Goal: Task Accomplishment & Management: Use online tool/utility

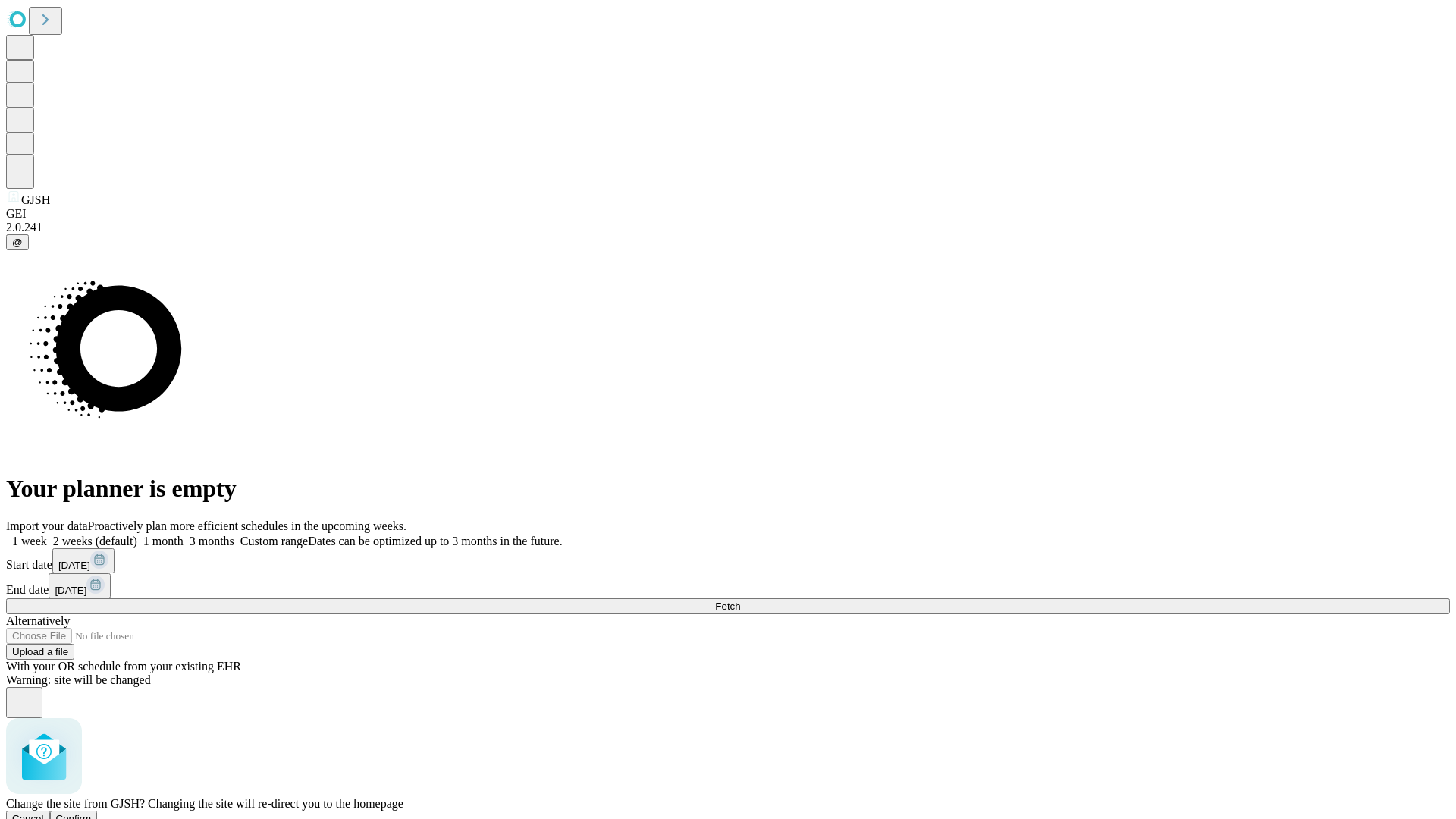
click at [91, 813] on span "Confirm" at bounding box center [74, 818] width 36 height 11
click at [47, 534] on label "1 week" at bounding box center [26, 540] width 41 height 13
click at [740, 601] on span "Fetch" at bounding box center [728, 606] width 25 height 11
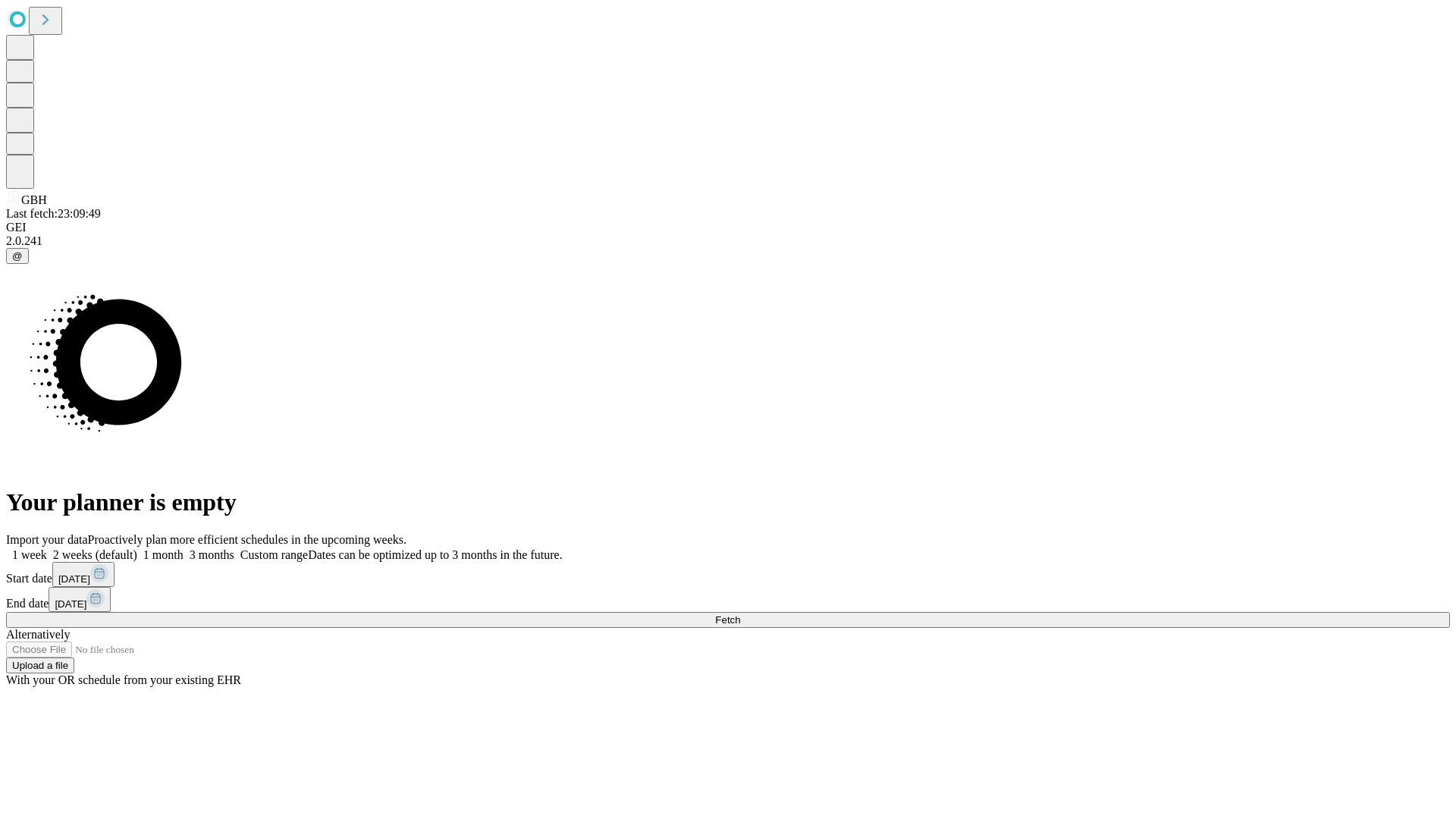
click at [47, 548] on label "1 week" at bounding box center [26, 554] width 41 height 13
click at [740, 614] on span "Fetch" at bounding box center [728, 620] width 25 height 11
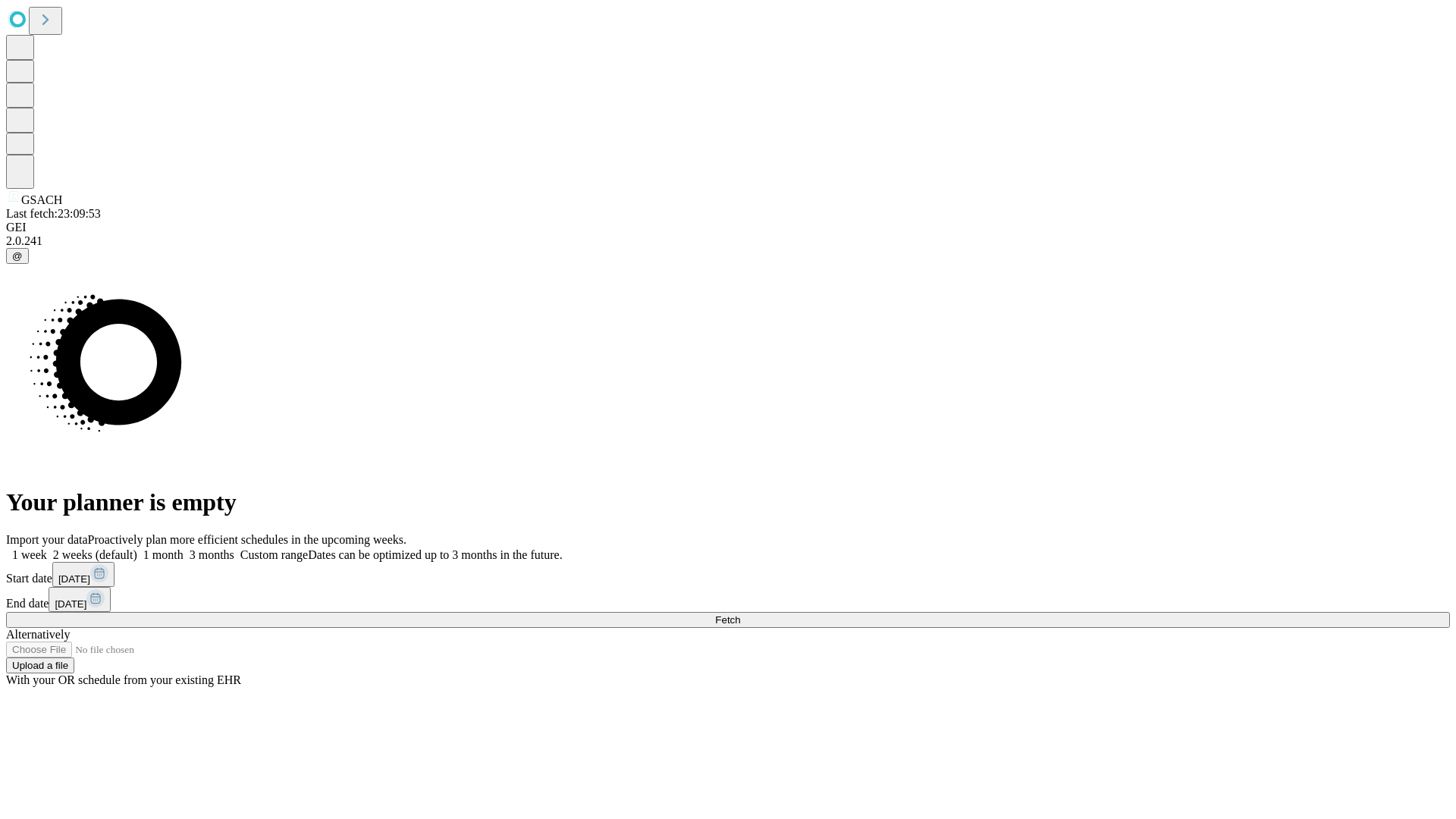
click at [47, 548] on label "1 week" at bounding box center [26, 554] width 41 height 13
click at [740, 614] on span "Fetch" at bounding box center [728, 620] width 25 height 11
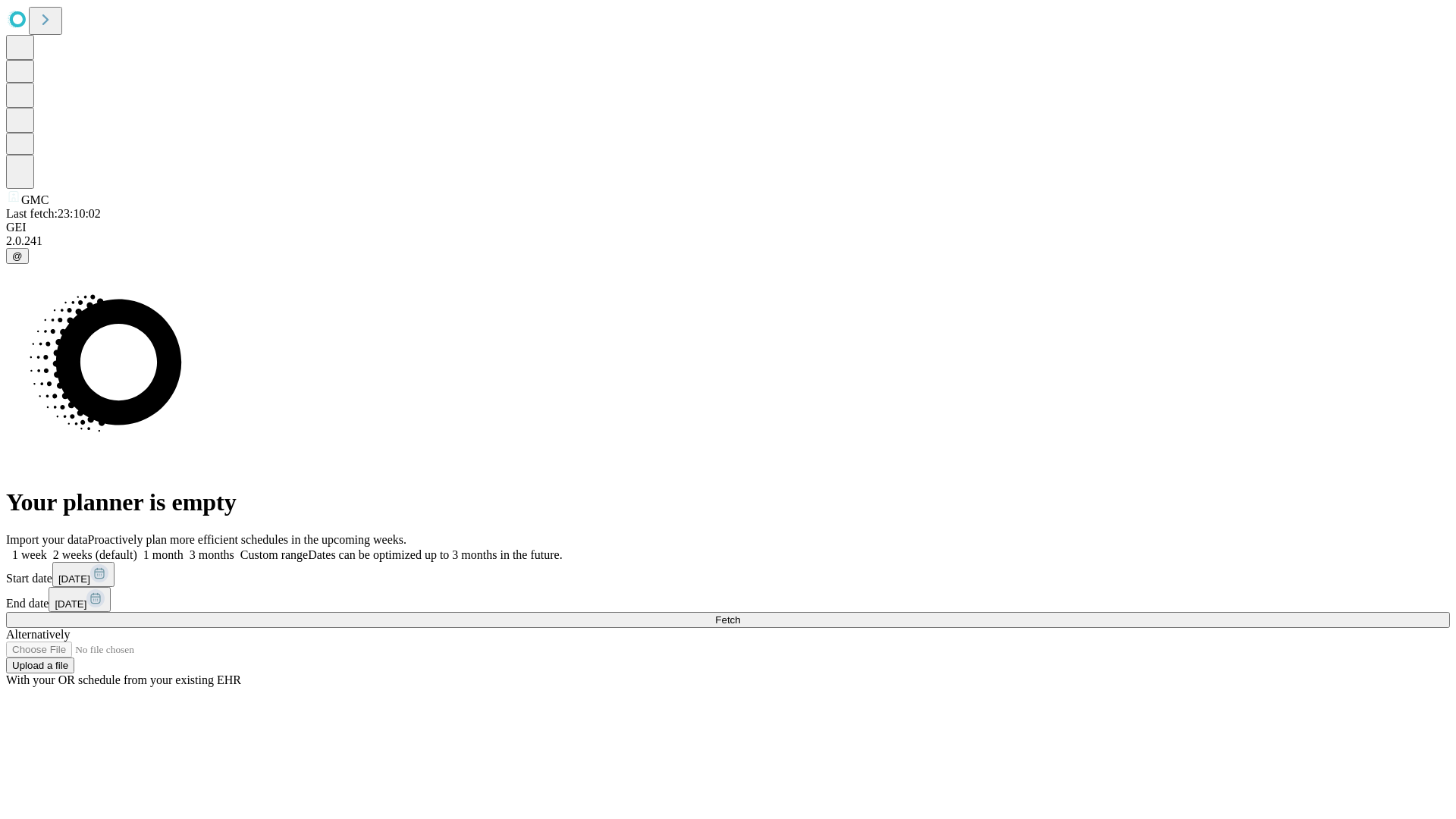
click at [47, 548] on label "1 week" at bounding box center [26, 554] width 41 height 13
click at [740, 614] on span "Fetch" at bounding box center [728, 620] width 25 height 11
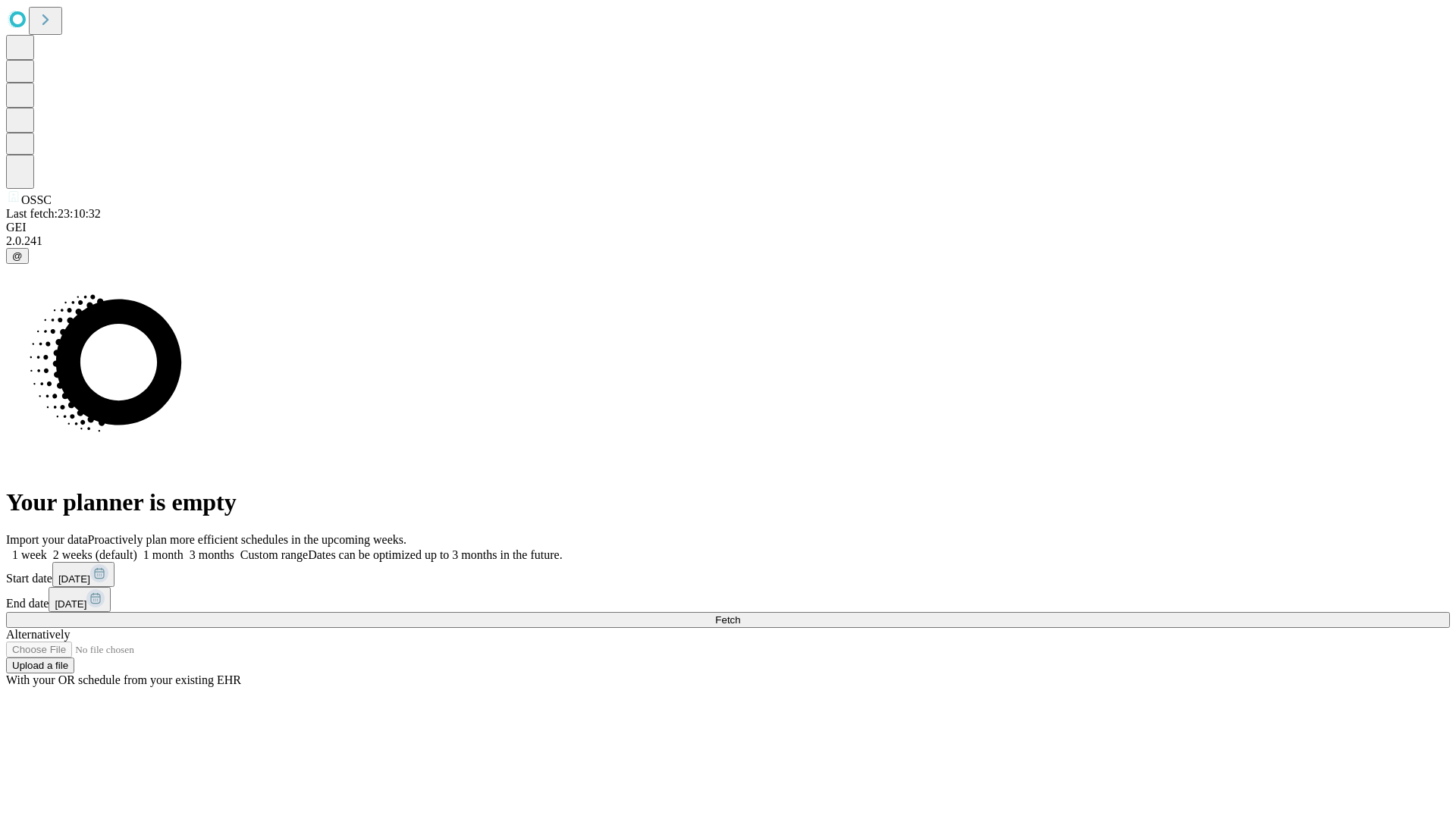
click at [47, 548] on label "1 week" at bounding box center [26, 554] width 41 height 13
click at [740, 614] on span "Fetch" at bounding box center [728, 620] width 25 height 11
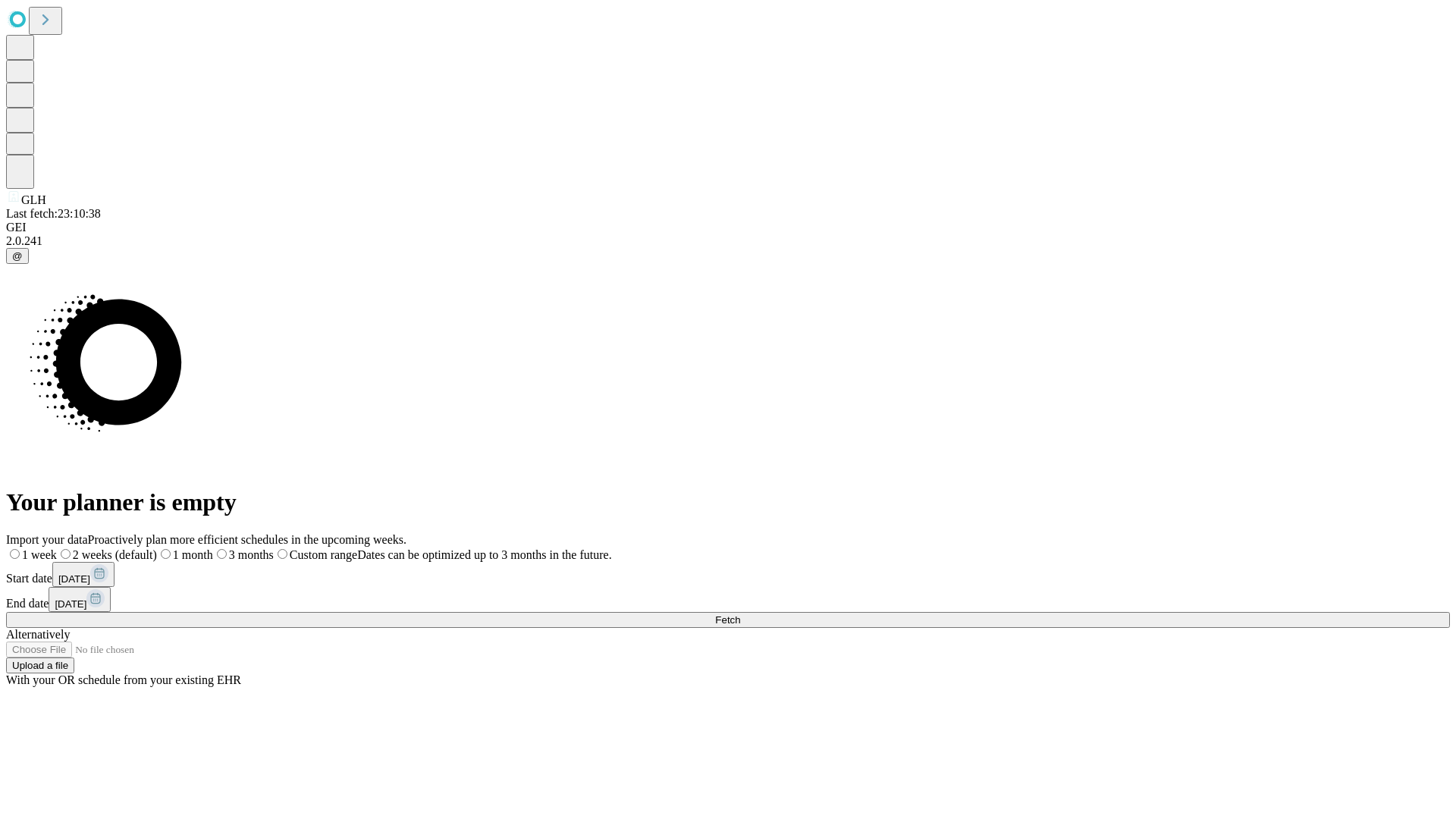
click at [57, 548] on label "1 week" at bounding box center [32, 554] width 51 height 13
click at [740, 614] on span "Fetch" at bounding box center [728, 620] width 25 height 11
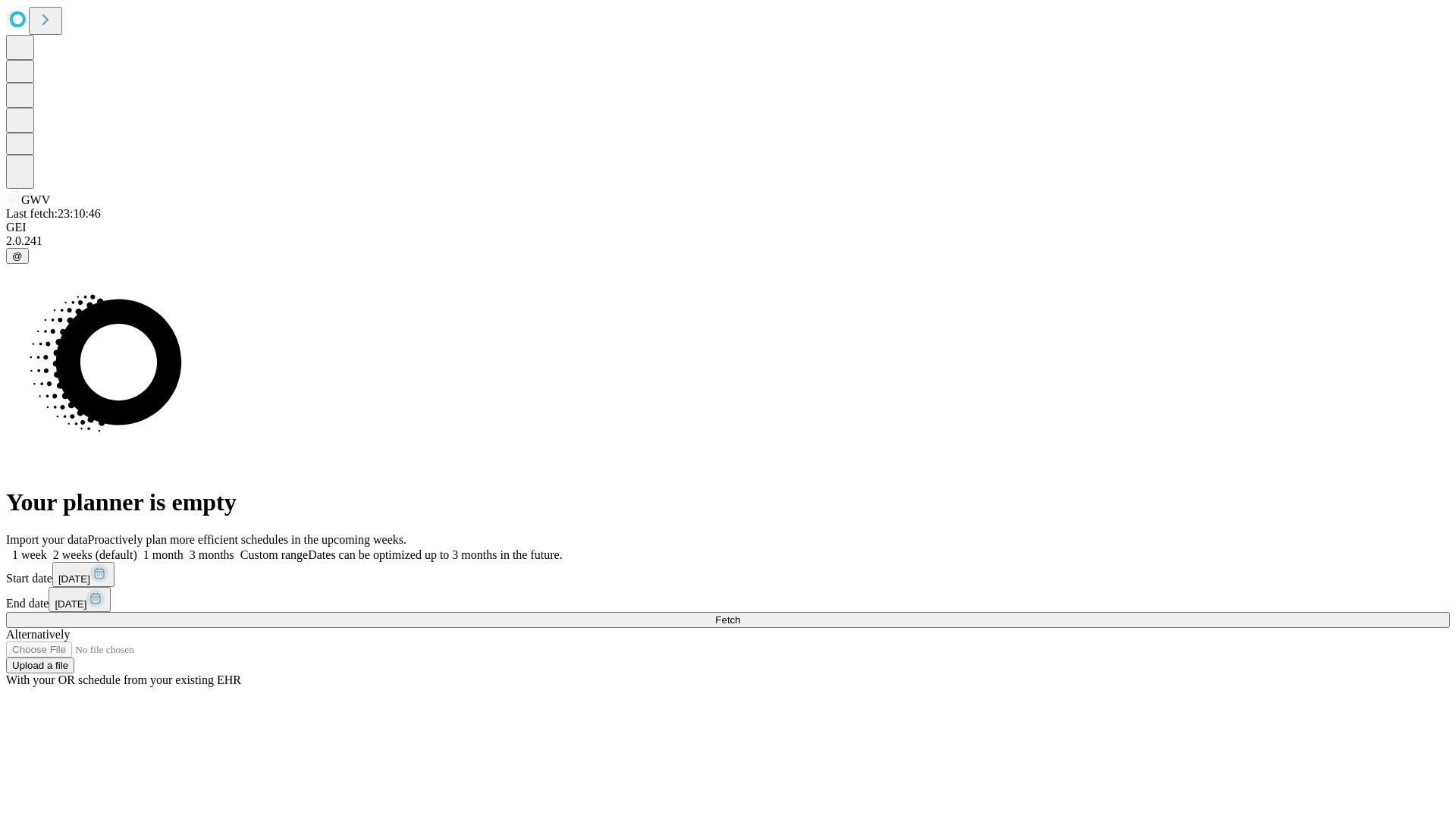
click at [47, 548] on label "1 week" at bounding box center [26, 554] width 41 height 13
click at [740, 614] on span "Fetch" at bounding box center [728, 620] width 25 height 11
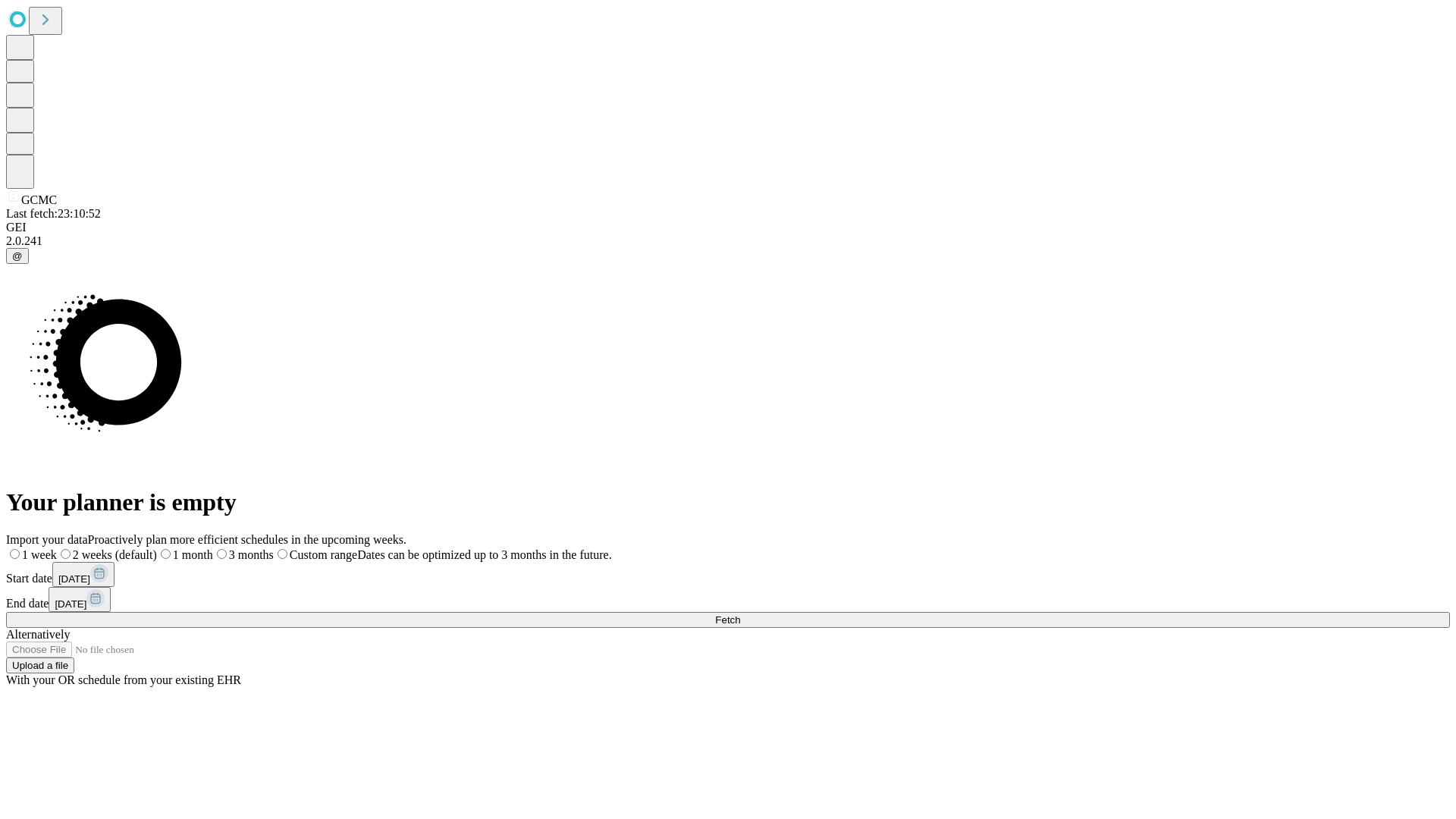
click at [740, 614] on span "Fetch" at bounding box center [728, 620] width 25 height 11
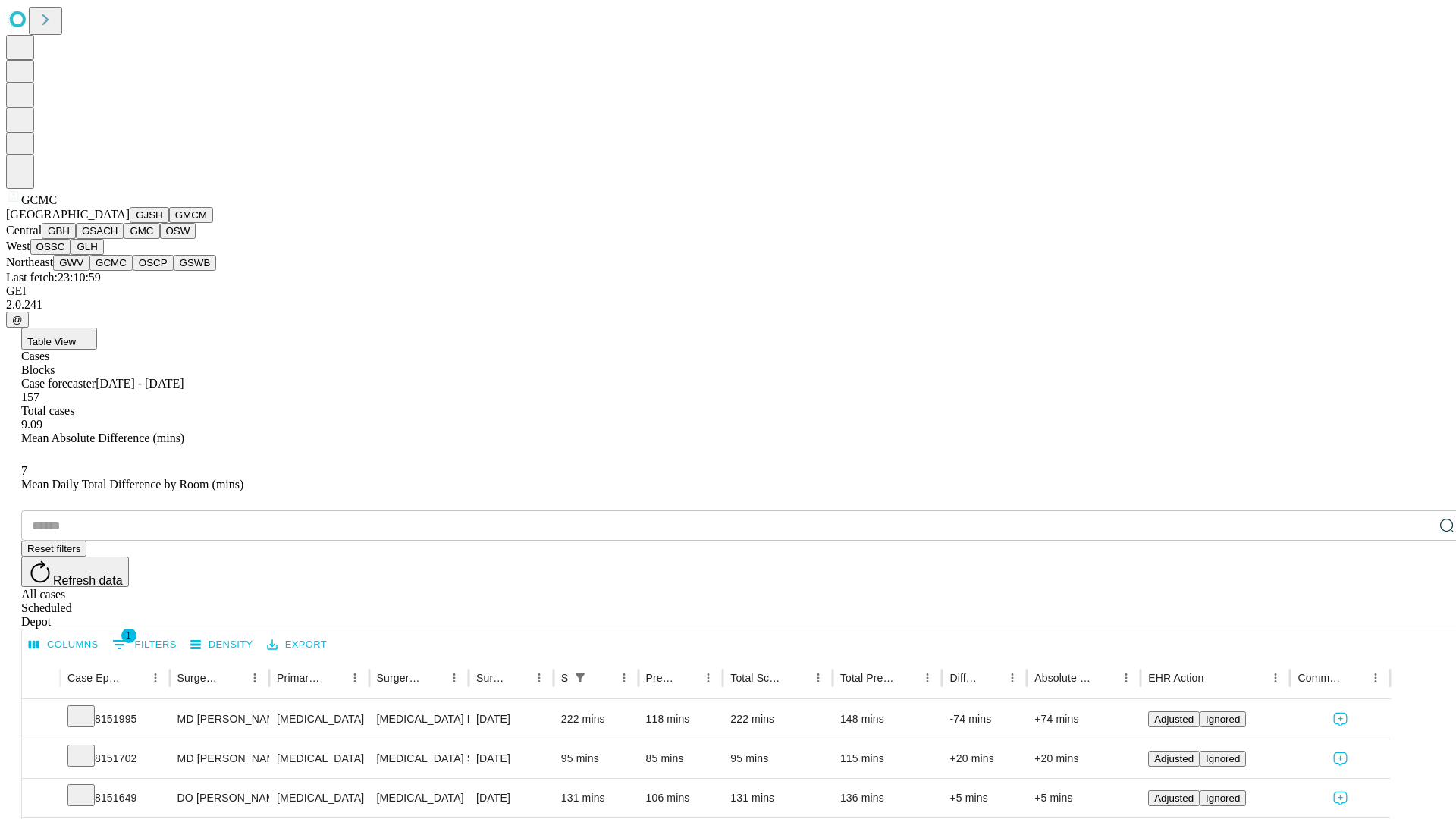
click at [133, 271] on button "OSCP" at bounding box center [153, 263] width 41 height 16
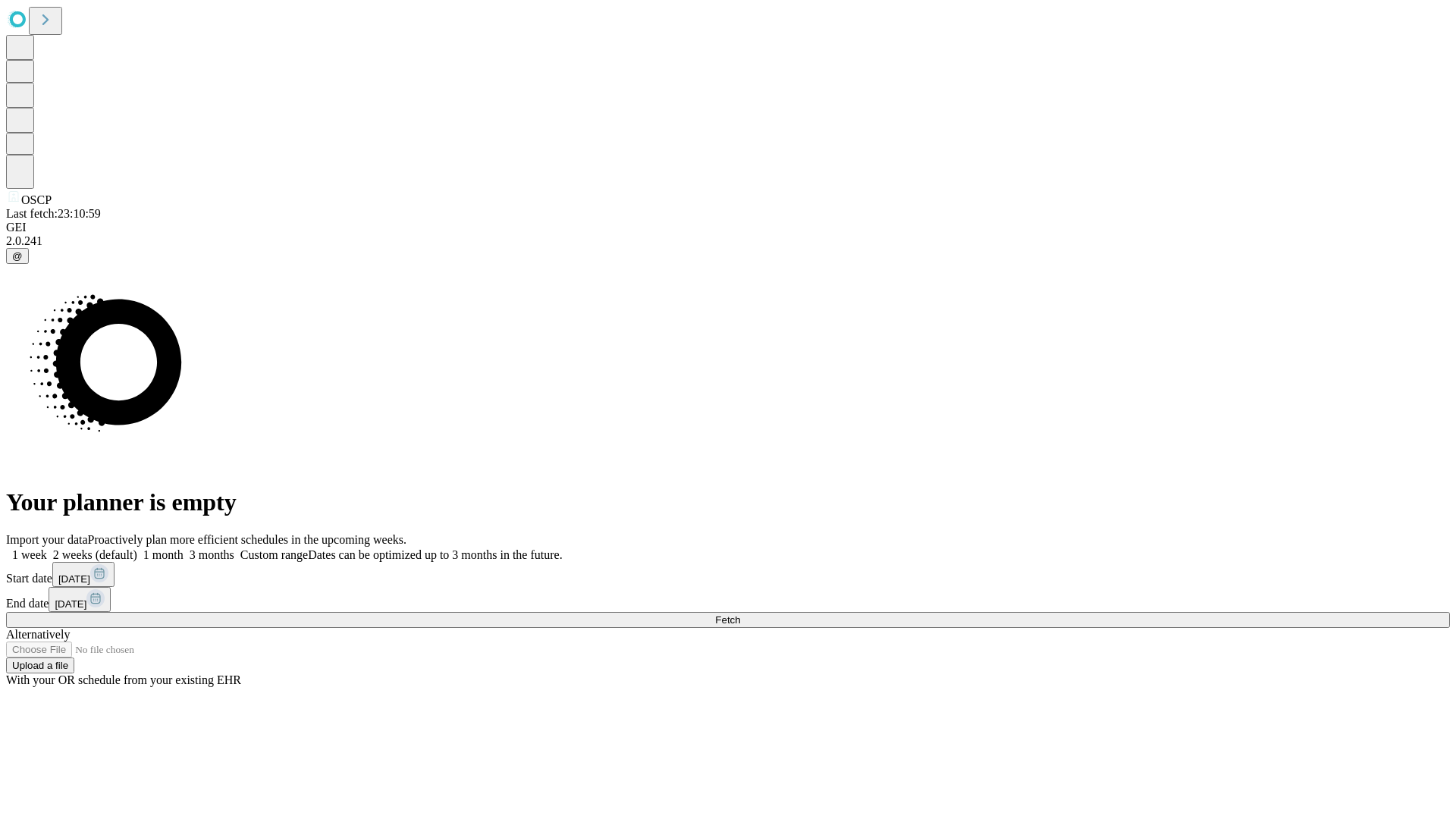
click at [47, 548] on label "1 week" at bounding box center [26, 554] width 41 height 13
click at [740, 614] on span "Fetch" at bounding box center [728, 620] width 25 height 11
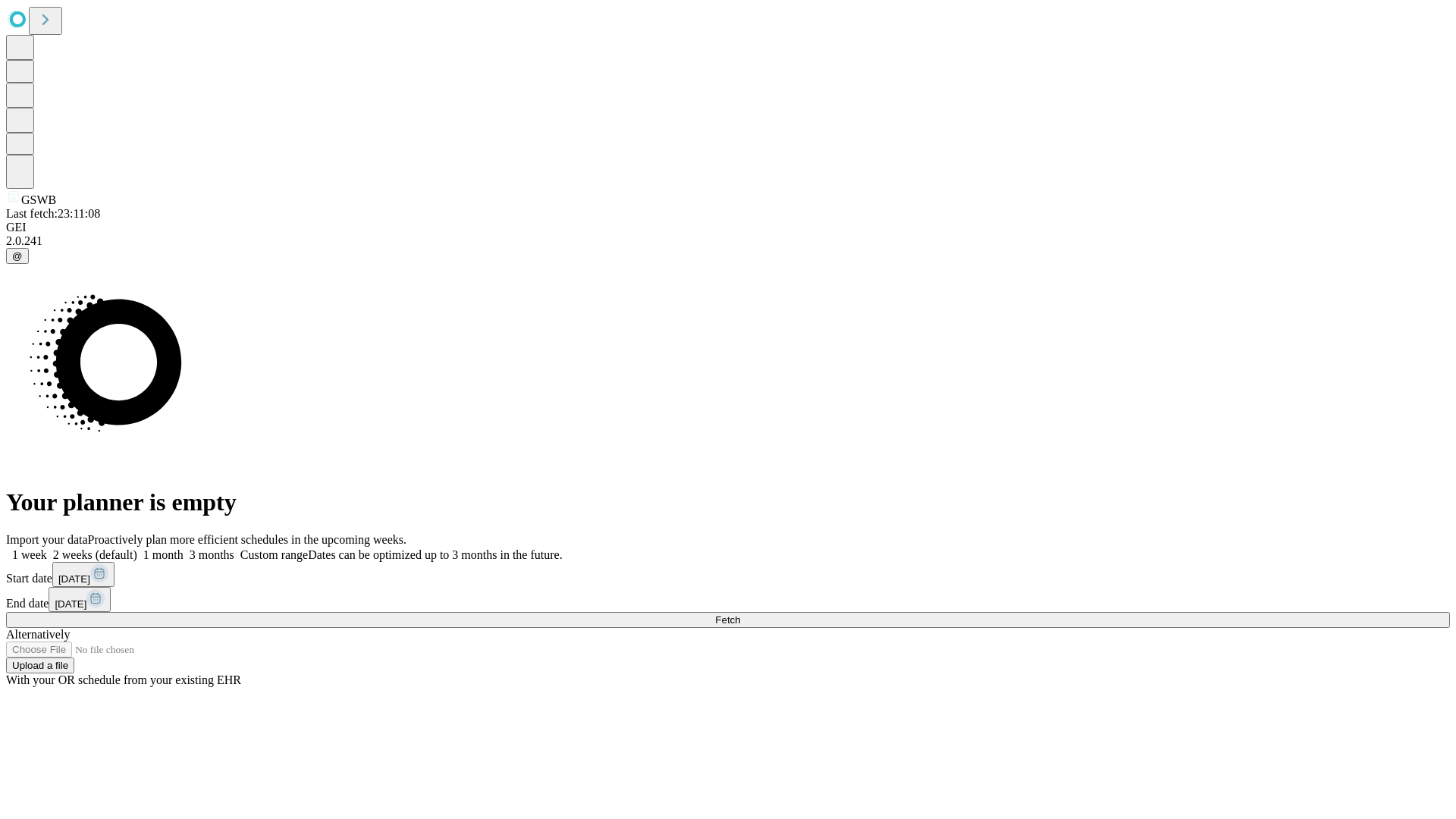
click at [740, 614] on span "Fetch" at bounding box center [728, 620] width 25 height 11
